Goal: Information Seeking & Learning: Learn about a topic

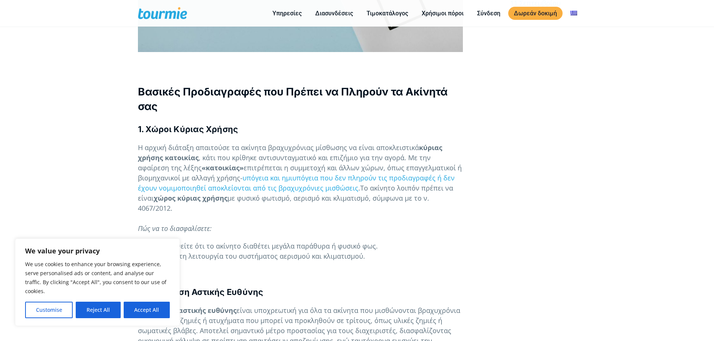
scroll to position [477, 0]
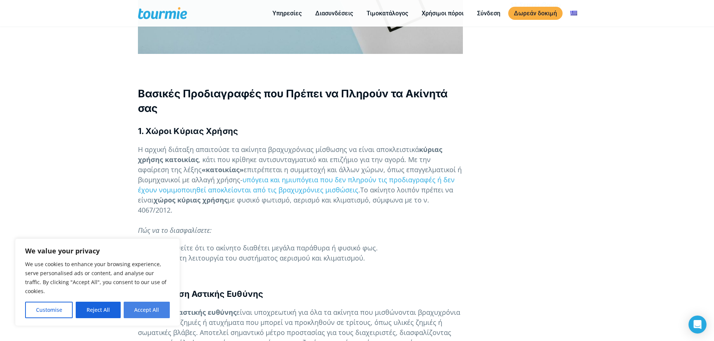
click at [133, 310] on button "Accept All" at bounding box center [147, 310] width 46 height 16
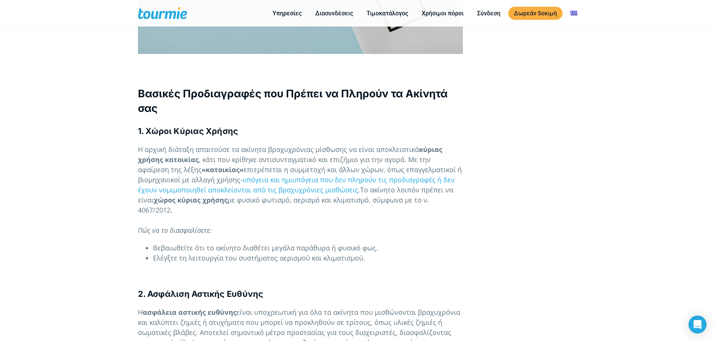
checkbox input "true"
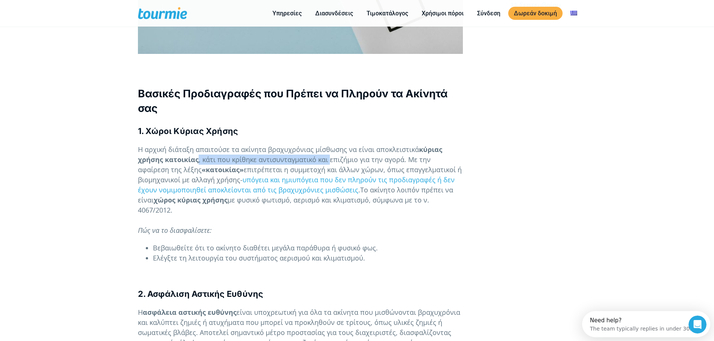
scroll to position [0, 0]
drag, startPoint x: 198, startPoint y: 137, endPoint x: 341, endPoint y: 144, distance: 143.2
click at [341, 155] on span ", κάτι που κρίθηκε αντισυνταγματικό και επιζήμιο για την αγορά. Με την αφαίρεση…" at bounding box center [284, 164] width 293 height 19
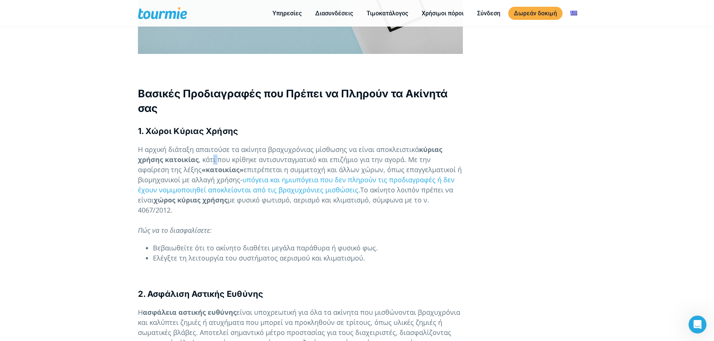
drag, startPoint x: 211, startPoint y: 139, endPoint x: 217, endPoint y: 143, distance: 7.8
click at [217, 155] on span ", κάτι που κρίθηκε αντισυνταγματικό και επιζήμιο για την αγορά. Με την αφαίρεση…" at bounding box center [284, 164] width 293 height 19
drag, startPoint x: 187, startPoint y: 152, endPoint x: 264, endPoint y: 153, distance: 77.2
click at [264, 153] on p "Η αρχική διάταξη απαιτούσε τα ακίνητα βραχυχρόνιας μίσθωσης να είναι αποκλειστι…" at bounding box center [300, 190] width 325 height 91
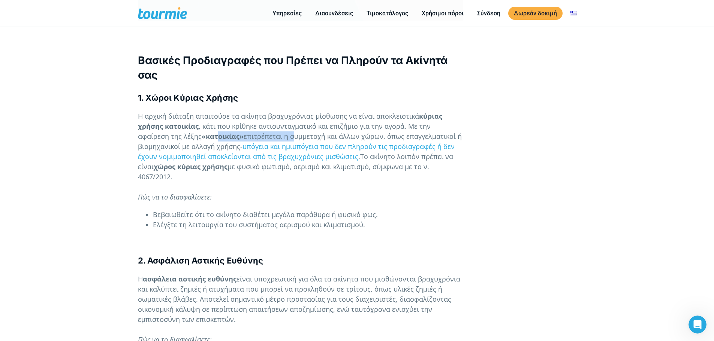
scroll to position [515, 0]
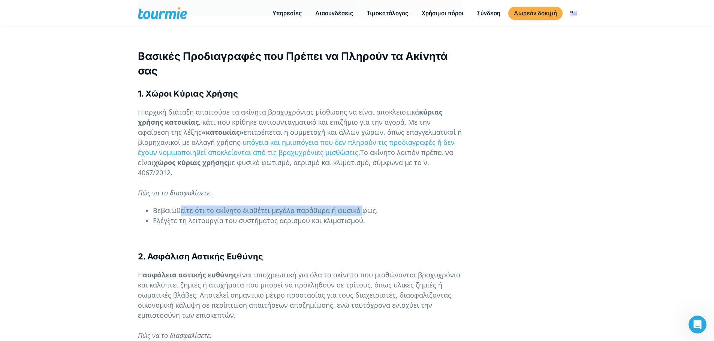
drag, startPoint x: 181, startPoint y: 191, endPoint x: 358, endPoint y: 190, distance: 176.8
click at [358, 206] on span "Βεβαιωθείτε ότι το ακίνητο διαθέτει μεγάλα παράθυρα ή φυσικό φως." at bounding box center [265, 210] width 225 height 9
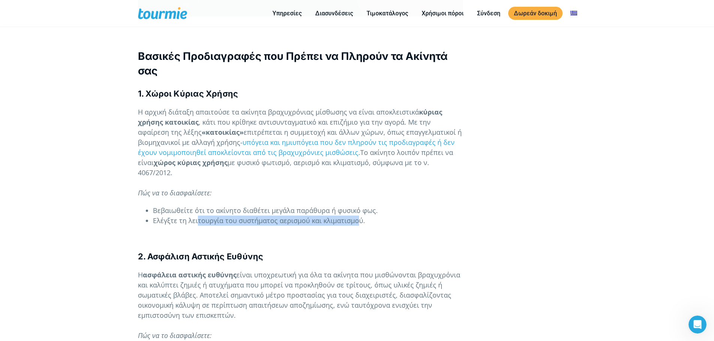
drag, startPoint x: 197, startPoint y: 201, endPoint x: 355, endPoint y: 202, distance: 158.1
click at [355, 216] on span "Ελέγξτε τη λειτουργία του συστήματος αερισμού και κλιματισμού." at bounding box center [259, 220] width 212 height 9
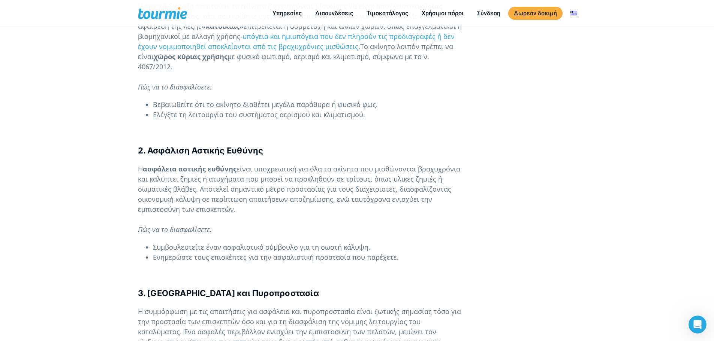
scroll to position [627, 0]
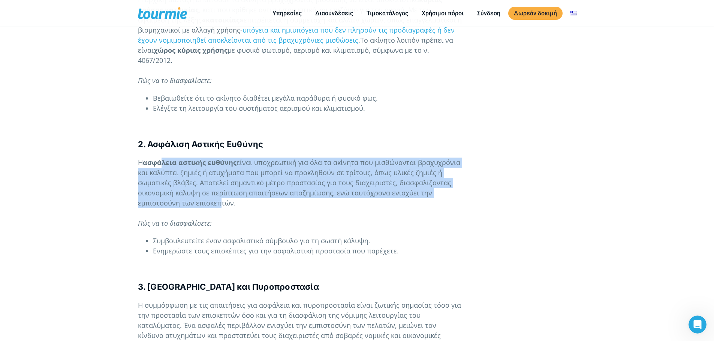
drag, startPoint x: 161, startPoint y: 145, endPoint x: 213, endPoint y: 185, distance: 66.3
click at [214, 185] on p "Η ασφάλεια αστικής ευθύνης είναι υποχρεωτική για όλα τα ακίνητα που μισθώνονται…" at bounding box center [300, 193] width 325 height 71
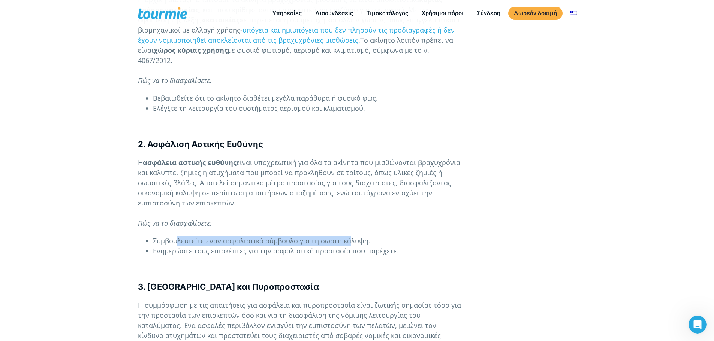
drag, startPoint x: 178, startPoint y: 221, endPoint x: 347, endPoint y: 221, distance: 168.5
click at [347, 236] on span "Συμβουλευτείτε έναν ασφαλιστικό σύμβουλο για τη σωστή κάλυψη." at bounding box center [261, 240] width 217 height 9
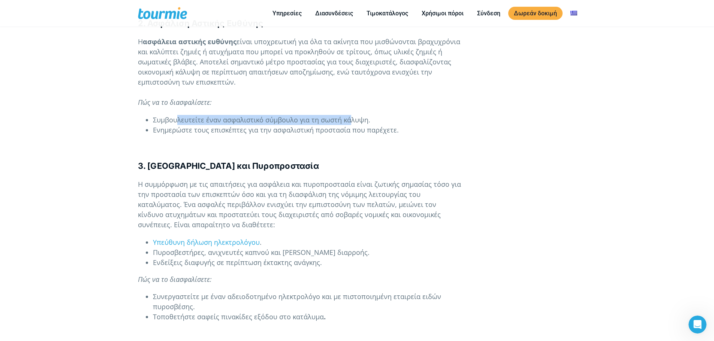
scroll to position [752, 0]
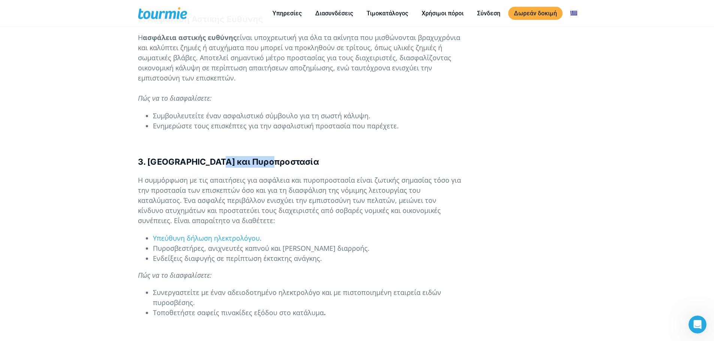
drag, startPoint x: 221, startPoint y: 142, endPoint x: 278, endPoint y: 142, distance: 56.6
click at [278, 156] on h4 "3. [GEOGRAPHIC_DATA] και Πυροπροστασία" at bounding box center [300, 162] width 325 height 12
drag, startPoint x: 226, startPoint y: 160, endPoint x: 284, endPoint y: 160, distance: 57.7
click at [284, 176] on span "Η συμμόρφωση με τις απαιτήσεις για ασφάλεια και πυροπροστασία είναι ζωτικής σημ…" at bounding box center [299, 200] width 323 height 49
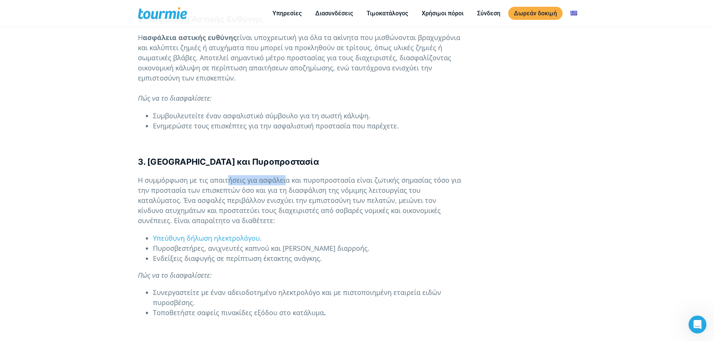
click at [284, 176] on span "Η συμμόρφωση με τις απαιτήσεις για ασφάλεια και πυροπροστασία είναι ζωτικής σημ…" at bounding box center [299, 200] width 323 height 49
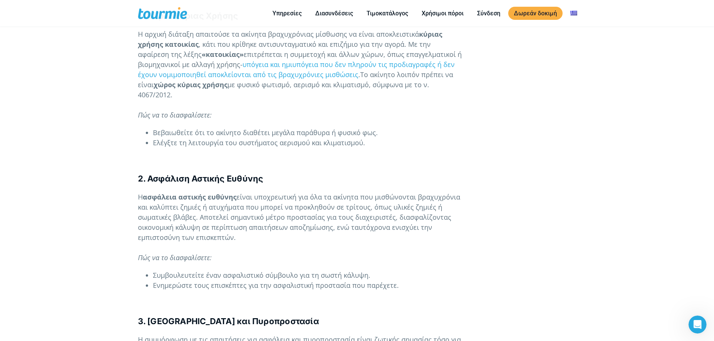
scroll to position [593, 0]
drag, startPoint x: 181, startPoint y: 257, endPoint x: 374, endPoint y: 252, distance: 193.3
click at [374, 270] on li "Συμβουλευτείτε έναν ασφαλιστικό σύμβουλο για τη σωστή κάλυψη." at bounding box center [308, 275] width 310 height 10
drag, startPoint x: 374, startPoint y: 261, endPoint x: 231, endPoint y: 260, distance: 142.3
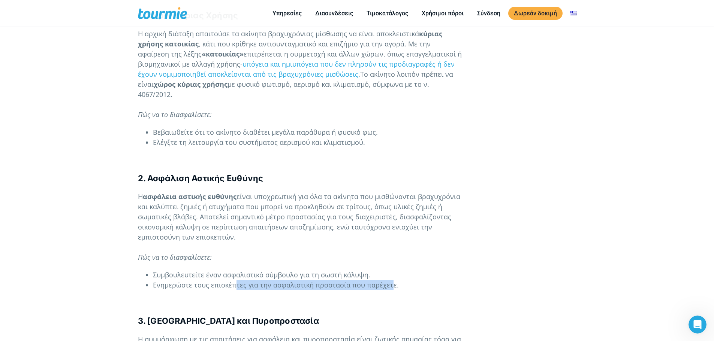
click at [231, 281] on span "Ενημερώστε τους επισκέπτες για την ασφαλιστική προστασία που παρέχετε." at bounding box center [276, 285] width 246 height 9
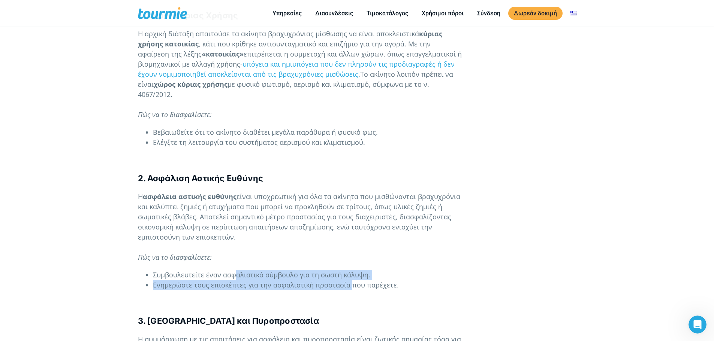
drag, startPoint x: 236, startPoint y: 253, endPoint x: 350, endPoint y: 260, distance: 114.4
click at [350, 270] on ul "Συμβουλευτείτε έναν ασφαλιστικό σύμβουλο για τη σωστή κάλυψη. Ενημερώστε τους ε…" at bounding box center [300, 280] width 325 height 20
click at [350, 281] on span "Ενημερώστε τους επισκέπτες για την ασφαλιστική προστασία που παρέχετε." at bounding box center [276, 285] width 246 height 9
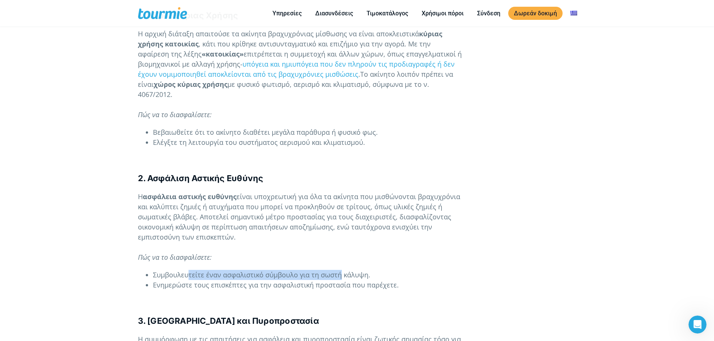
drag, startPoint x: 189, startPoint y: 255, endPoint x: 338, endPoint y: 245, distance: 149.8
drag, startPoint x: 349, startPoint y: 252, endPoint x: 137, endPoint y: 249, distance: 211.6
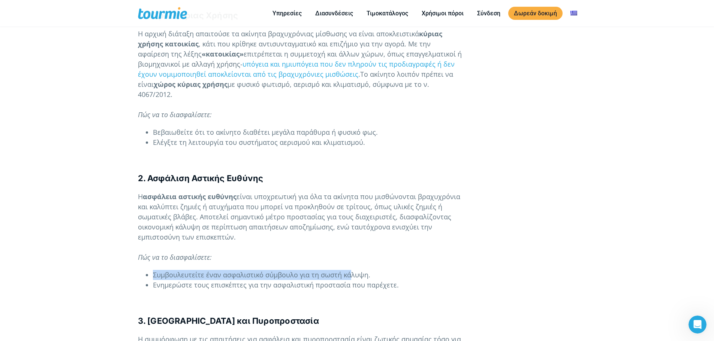
click at [142, 270] on ul "Συμβουλευτείτε έναν ασφαλιστικό σύμβουλο για τη σωστή κάλυψη. Ενημερώστε τους ε…" at bounding box center [300, 280] width 325 height 20
drag, startPoint x: 180, startPoint y: 255, endPoint x: 389, endPoint y: 248, distance: 208.8
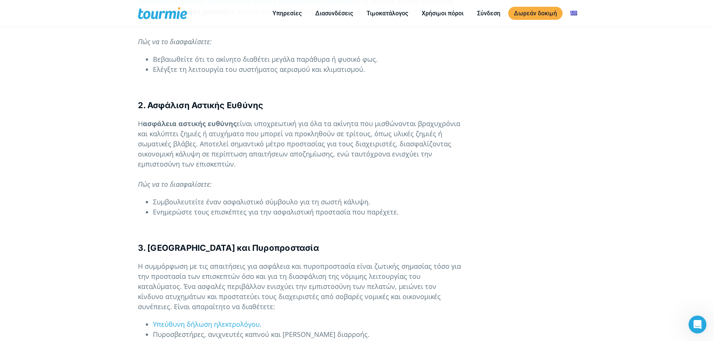
scroll to position [668, 0]
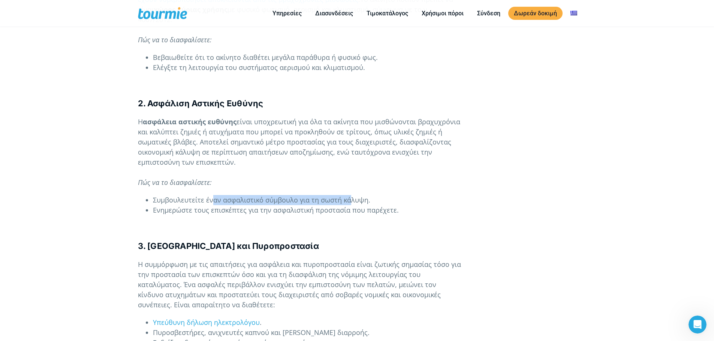
drag, startPoint x: 210, startPoint y: 180, endPoint x: 349, endPoint y: 174, distance: 138.7
click at [302, 196] on span "Συμβουλευτείτε έναν ασφαλιστικό σύμβουλο για τη σωστή κάλυψη." at bounding box center [261, 200] width 217 height 9
click at [300, 196] on span "Συμβουλευτείτε έναν ασφαλιστικό σύμβουλο για τη σωστή κάλυψη." at bounding box center [261, 200] width 217 height 9
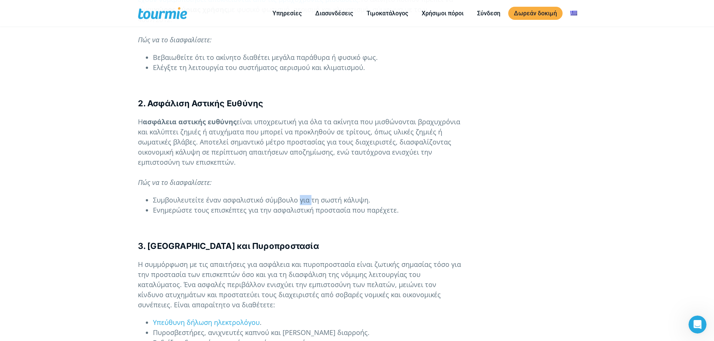
click at [300, 196] on span "Συμβουλευτείτε έναν ασφαλιστικό σύμβουλο για τη σωστή κάλυψη." at bounding box center [261, 200] width 217 height 9
click at [292, 206] on span "Ενημερώστε τους επισκέπτες για την ασφαλιστική προστασία που παρέχετε." at bounding box center [276, 210] width 246 height 9
drag, startPoint x: 284, startPoint y: 176, endPoint x: 176, endPoint y: 177, distance: 107.9
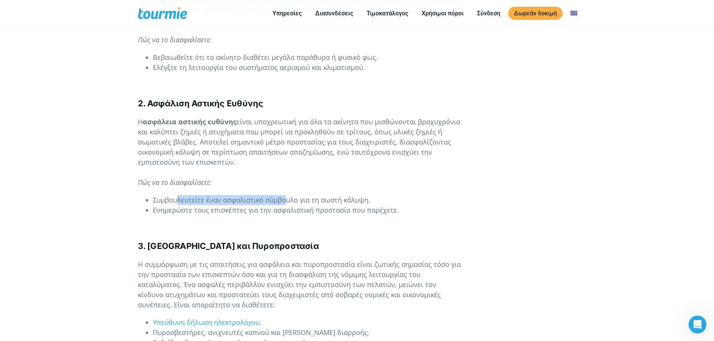
click at [176, 196] on span "Συμβουλευτείτε έναν ασφαλιστικό σύμβουλο για τη σωστή κάλυψη." at bounding box center [261, 200] width 217 height 9
drag, startPoint x: 142, startPoint y: 176, endPoint x: 377, endPoint y: 170, distance: 234.5
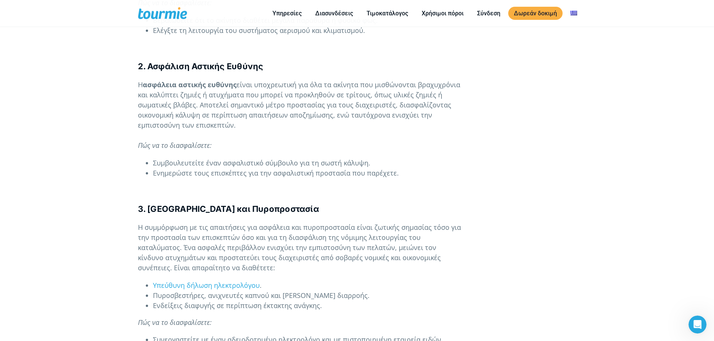
scroll to position [705, 0]
drag, startPoint x: 167, startPoint y: 181, endPoint x: 276, endPoint y: 184, distance: 109.4
click at [276, 203] on h4 "3. [GEOGRAPHIC_DATA] και Πυροπροστασία" at bounding box center [300, 209] width 325 height 12
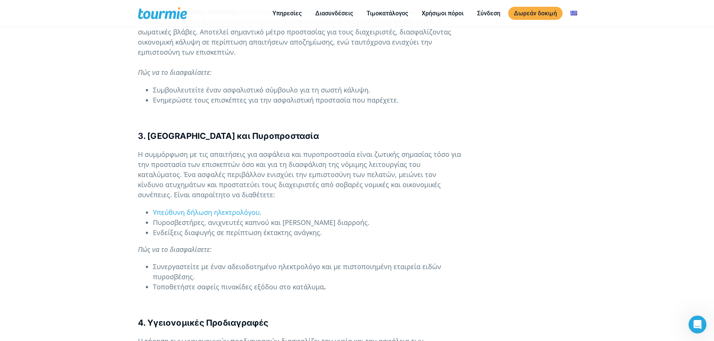
scroll to position [790, 0]
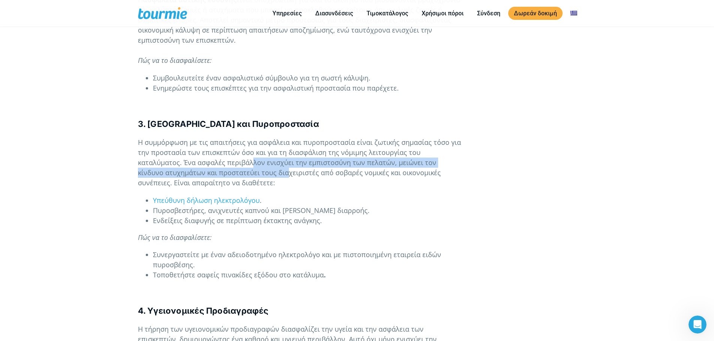
drag, startPoint x: 205, startPoint y: 137, endPoint x: 219, endPoint y: 152, distance: 20.4
click at [219, 152] on span "Η συμμόρφωση με τις απαιτήσεις για ασφάλεια και πυροπροστασία είναι ζωτικής σημ…" at bounding box center [299, 162] width 323 height 49
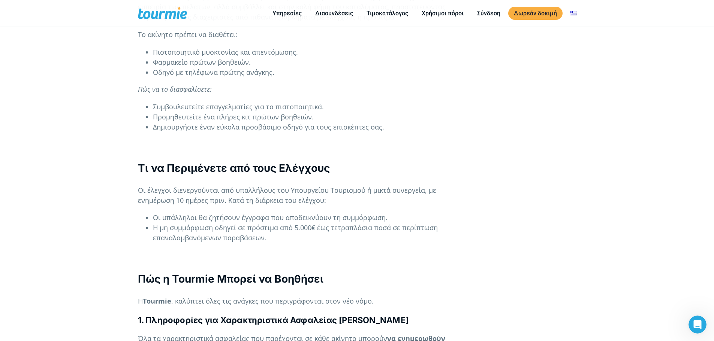
scroll to position [1109, 0]
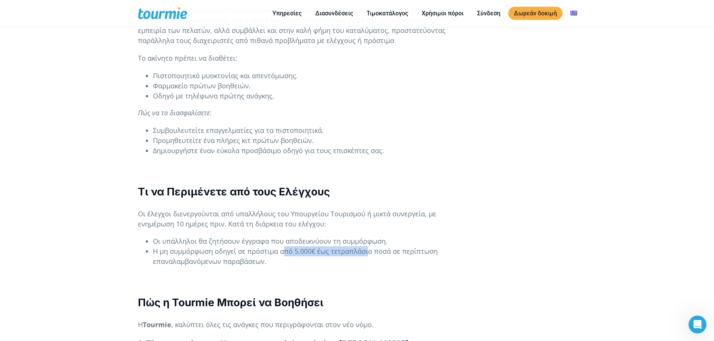
drag, startPoint x: 282, startPoint y: 232, endPoint x: 364, endPoint y: 230, distance: 82.1
click at [364, 247] on span "Η μη συμμόρφωση οδηγεί σε πρόστιμα από 5.000€ έως τετραπλάσια ποσά σε περίπτωση…" at bounding box center [295, 256] width 285 height 19
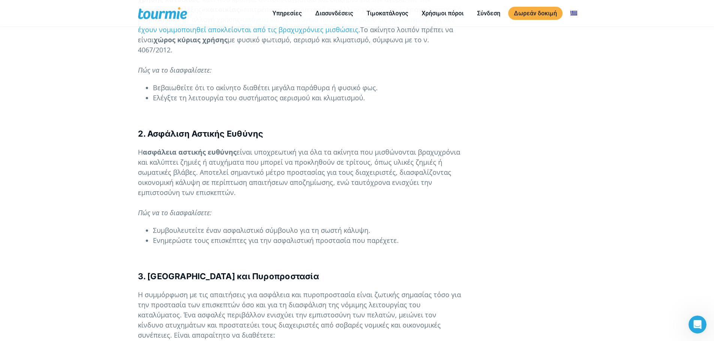
scroll to position [638, 0]
drag, startPoint x: 188, startPoint y: 112, endPoint x: 281, endPoint y: 117, distance: 93.4
click at [281, 128] on h4 "2. Ασφάλιση Αστικής Ευθύνης" at bounding box center [300, 134] width 325 height 12
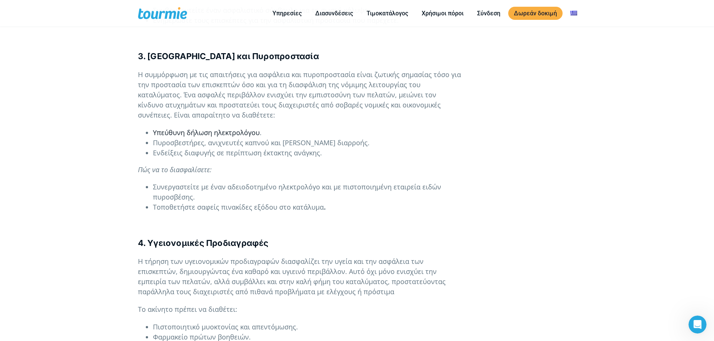
scroll to position [851, 0]
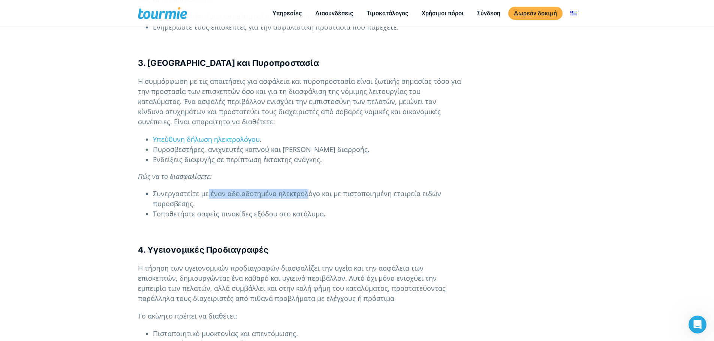
drag, startPoint x: 208, startPoint y: 170, endPoint x: 305, endPoint y: 169, distance: 97.4
click at [305, 189] on span "Συνεργαστείτε με έναν αδειοδοτημένο ηλεκτρολόγο και με πιστοποιημένη εταιρεία ε…" at bounding box center [297, 198] width 288 height 19
click at [307, 189] on span "Συνεργαστείτε με έναν αδειοδοτημένο ηλεκτρολόγο και με πιστοποιημένη εταιρεία ε…" at bounding box center [297, 198] width 288 height 19
drag, startPoint x: 337, startPoint y: 175, endPoint x: 150, endPoint y: 182, distance: 187.0
click at [150, 189] on ul "Συνεργαστείτε με έναν αδειοδοτημένο ηλεκτρολόγο και με πιστοποιημένη εταιρεία ε…" at bounding box center [300, 204] width 325 height 30
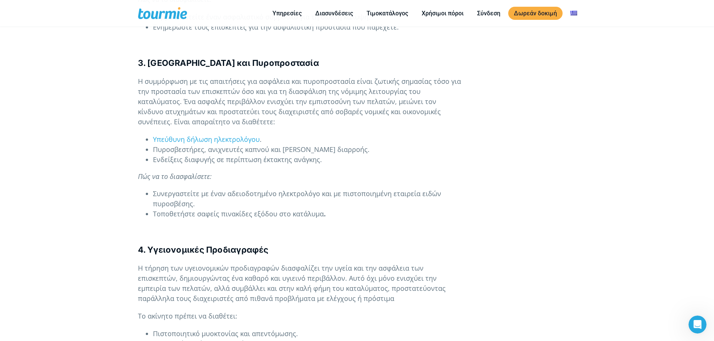
click at [196, 209] on span "Τοποθετήστε σαφείς πινακίδες εξόδου στο κατάλυμα" at bounding box center [238, 213] width 171 height 9
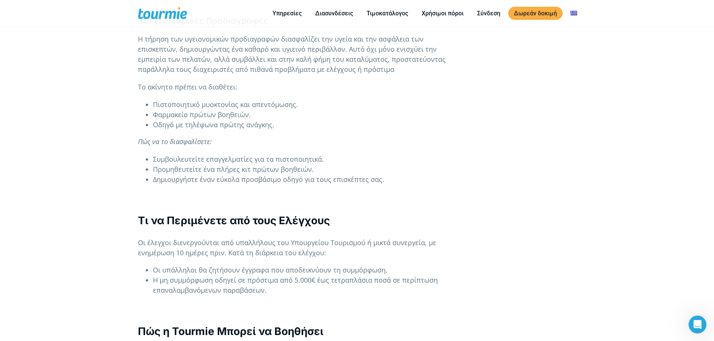
scroll to position [1082, 0]
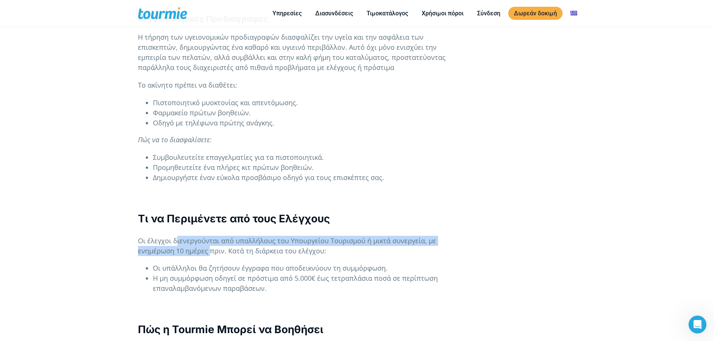
drag, startPoint x: 177, startPoint y: 218, endPoint x: 210, endPoint y: 231, distance: 35.3
click at [210, 236] on span "Οι έλεγχοι διενεργούνται από υπαλλήλους του Υπουργείου Τουρισμού ή μικτά συνεργ…" at bounding box center [287, 245] width 298 height 19
click at [208, 236] on span "Οι έλεγχοι διενεργούνται από υπαλλήλους του Υπουργείου Τουρισμού ή μικτά συνεργ…" at bounding box center [287, 245] width 298 height 19
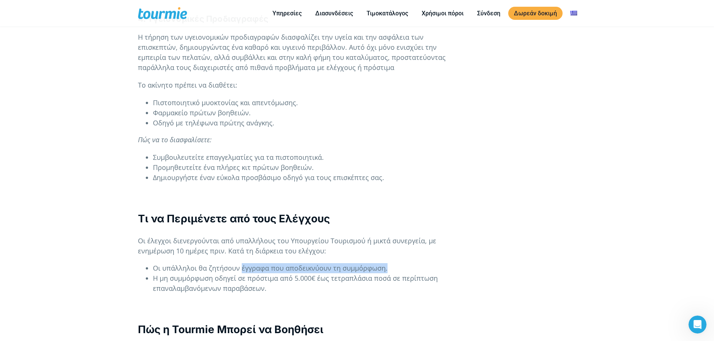
drag, startPoint x: 266, startPoint y: 251, endPoint x: 384, endPoint y: 252, distance: 118.4
click at [384, 264] on span "Οι υπάλληλοι θα ζητήσουν έγγραφα που αποδεικνύουν τη συμμόρφωση." at bounding box center [270, 268] width 234 height 9
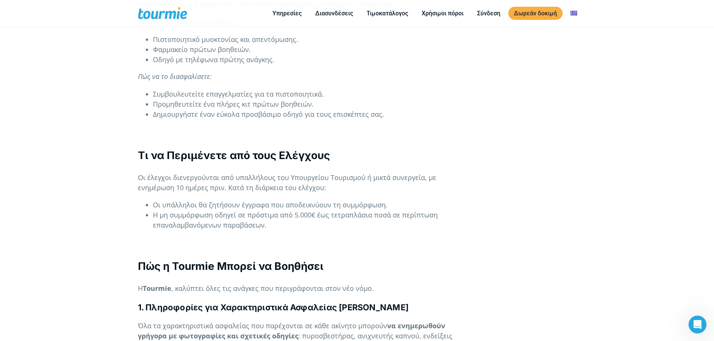
scroll to position [1157, 0]
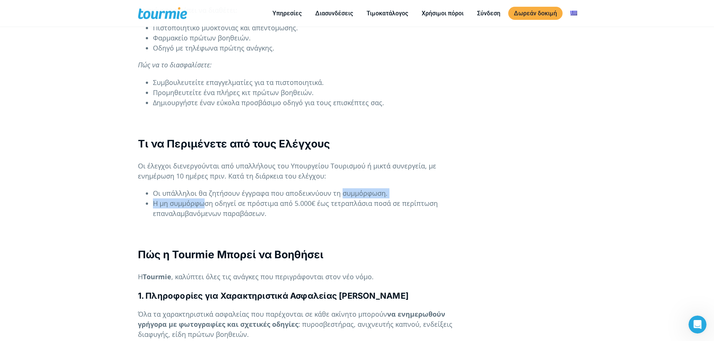
drag, startPoint x: 209, startPoint y: 186, endPoint x: 342, endPoint y: 178, distance: 132.5
click at [342, 188] on ul "Οι υπάλληλοι θα ζητήσουν έγγραφα που αποδεικνύουν τη συμμόρφωση. Η μη συμμόρφωσ…" at bounding box center [300, 203] width 325 height 30
click at [342, 188] on li "Οι υπάλληλοι θα ζητήσουν έγγραφα που αποδεικνύουν τη συμμόρφωση." at bounding box center [308, 193] width 310 height 10
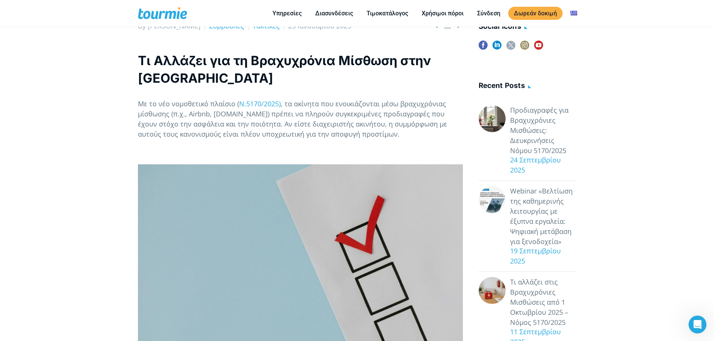
scroll to position [0, 0]
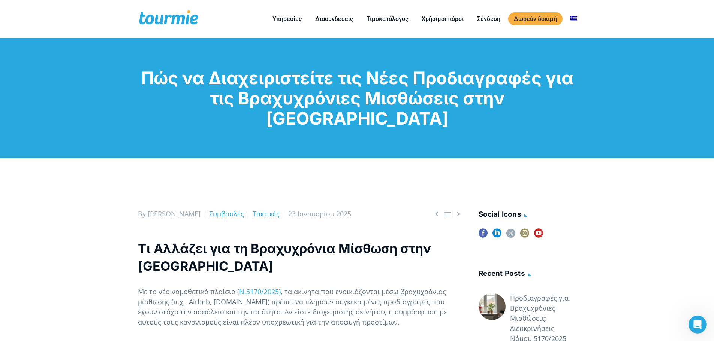
click at [260, 240] on h2 "Τι Αλλάζει για τη Βραχυχρόνια Μίσθωση στην [GEOGRAPHIC_DATA]" at bounding box center [300, 257] width 325 height 35
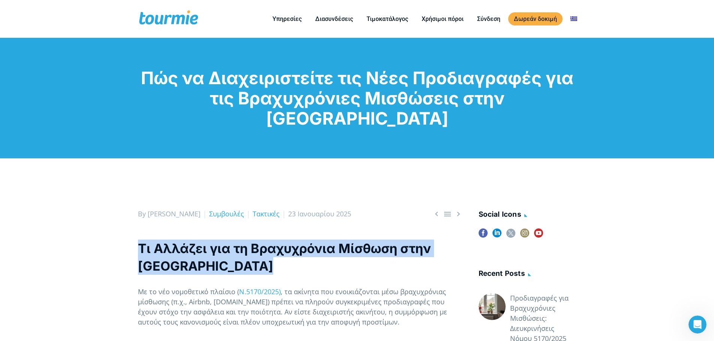
click at [260, 240] on h2 "Τι Αλλάζει για τη Βραχυχρόνια Μίσθωση στην [GEOGRAPHIC_DATA]" at bounding box center [300, 257] width 325 height 35
click at [213, 242] on h2 "Τι Αλλάζει για τη Βραχυχρόνια Μίσθωση στην [GEOGRAPHIC_DATA]" at bounding box center [300, 257] width 325 height 35
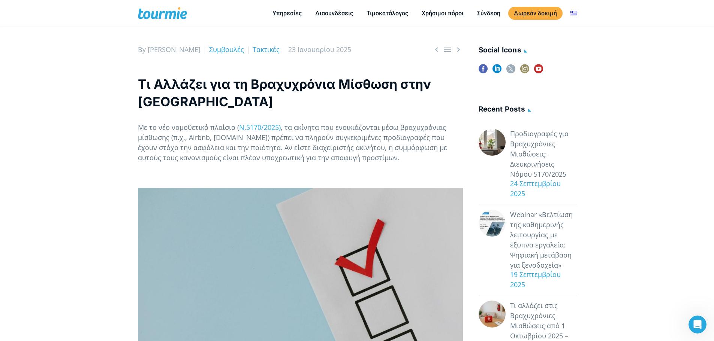
scroll to position [131, 0]
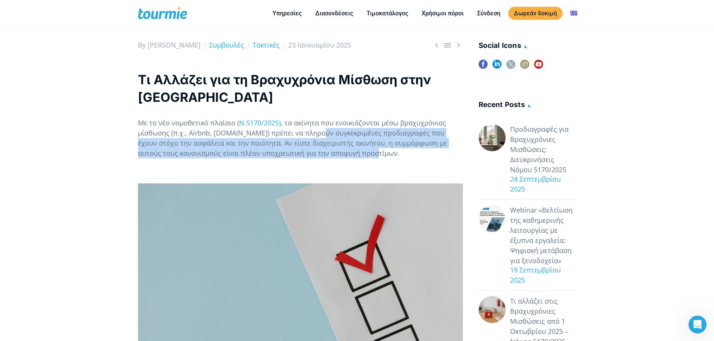
drag, startPoint x: 340, startPoint y: 131, endPoint x: 316, endPoint y: 114, distance: 28.7
click at [316, 118] on span ", τα ακίνητα που ενοικιάζονται μέσω βραχυχρόνιας μίσθωσης (π.χ., Airbnb, [DOMAI…" at bounding box center [292, 137] width 309 height 39
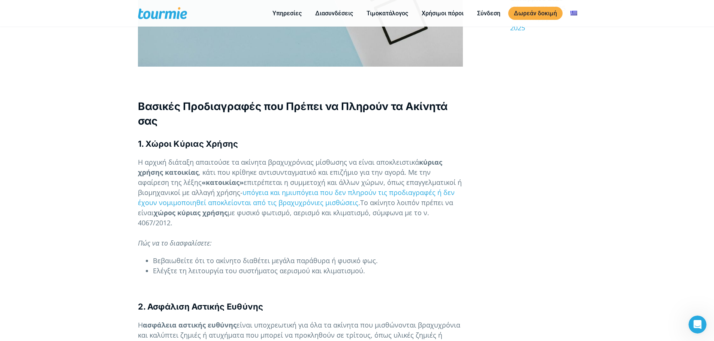
scroll to position [469, 0]
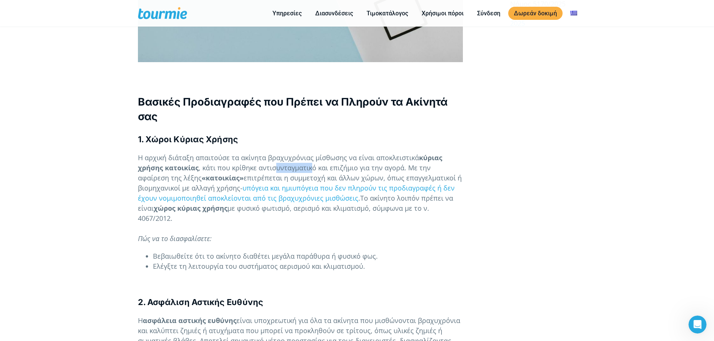
drag, startPoint x: 273, startPoint y: 144, endPoint x: 312, endPoint y: 148, distance: 39.1
click at [312, 163] on span ", κάτι που κρίθηκε αντισυνταγματικό και επιζήμιο για την αγορά. Με την αφαίρεση…" at bounding box center [284, 172] width 293 height 19
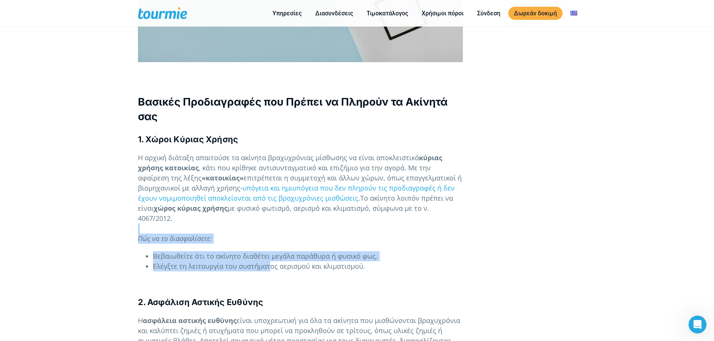
drag, startPoint x: 266, startPoint y: 246, endPoint x: 182, endPoint y: 207, distance: 93.0
click at [182, 207] on p "Η αρχική διάταξη απαιτούσε τα ακίνητα βραχυχρόνιας μίσθωσης να είναι αποκλειστι…" at bounding box center [300, 198] width 325 height 91
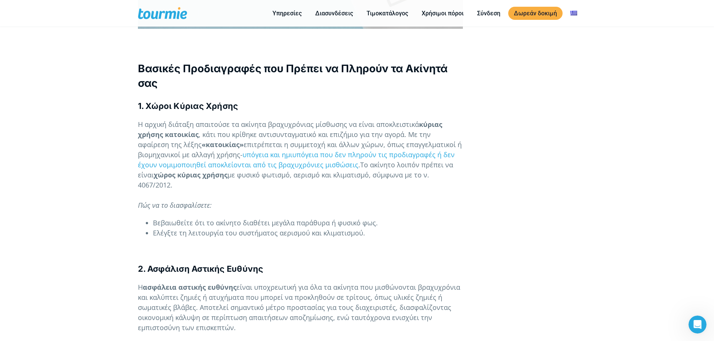
scroll to position [506, 0]
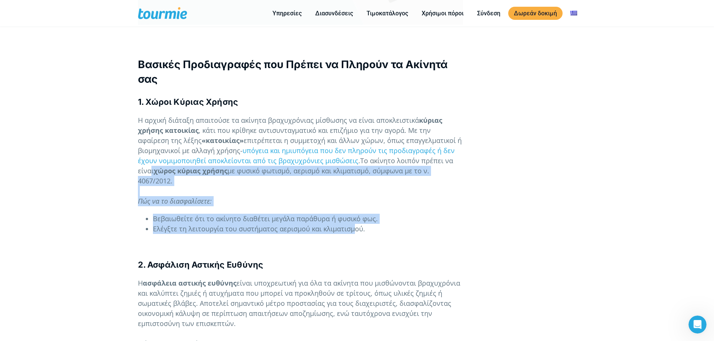
drag, startPoint x: 351, startPoint y: 210, endPoint x: 152, endPoint y: 150, distance: 207.8
click at [152, 156] on span "Το ακίνητο λοιπόν πρέπει να είναι" at bounding box center [295, 165] width 315 height 19
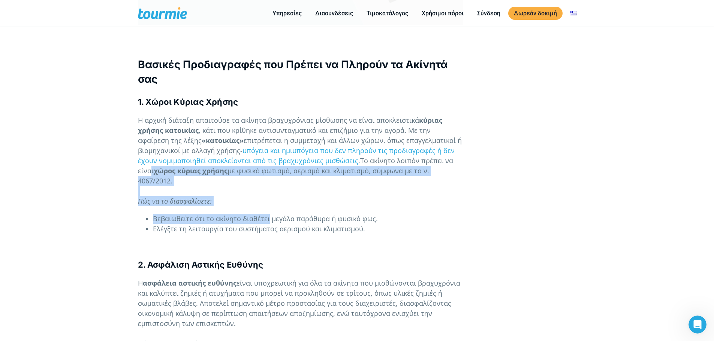
drag, startPoint x: 152, startPoint y: 150, endPoint x: 267, endPoint y: 199, distance: 125.2
click at [267, 214] on span "Βεβαιωθείτε ότι το ακίνητο διαθέτει μεγάλα παράθυρα ή φυσικό φως." at bounding box center [265, 218] width 225 height 9
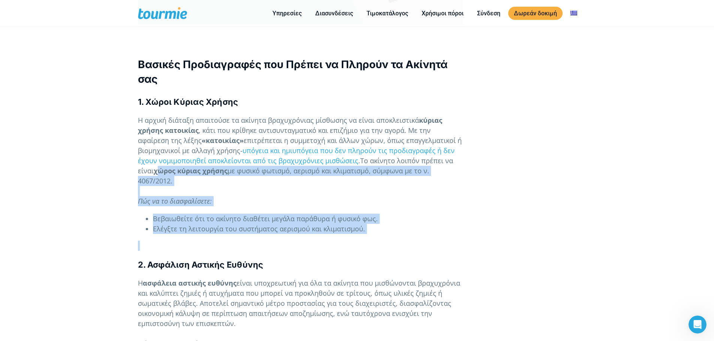
drag, startPoint x: 161, startPoint y: 150, endPoint x: 228, endPoint y: 215, distance: 93.0
drag, startPoint x: 222, startPoint y: 206, endPoint x: 186, endPoint y: 147, distance: 69.6
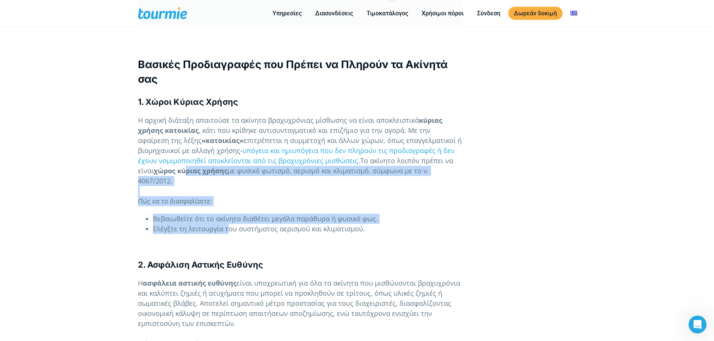
click at [186, 166] on b "χώρος κύριας χρήσης" at bounding box center [191, 170] width 74 height 9
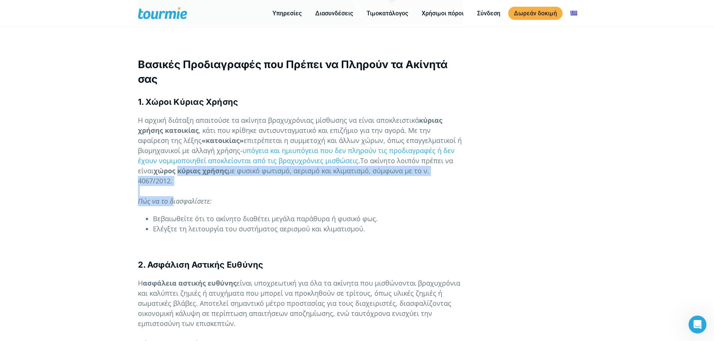
drag, startPoint x: 186, startPoint y: 147, endPoint x: 166, endPoint y: 183, distance: 41.1
click at [166, 183] on p "Η αρχική διάταξη απαιτούσε τα ακίνητα βραχυχρόνιας μίσθωσης να είναι αποκλειστι…" at bounding box center [300, 160] width 325 height 91
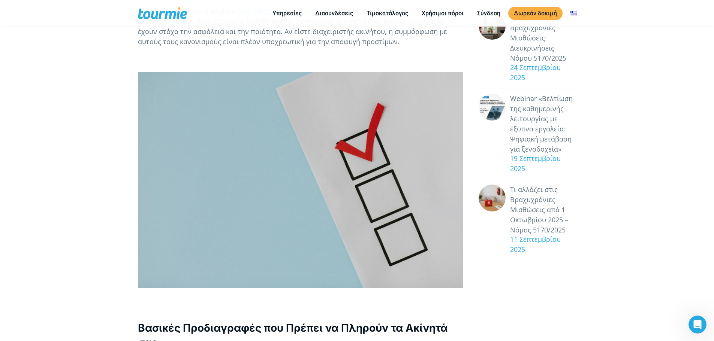
scroll to position [0, 0]
